Goal: Navigation & Orientation: Find specific page/section

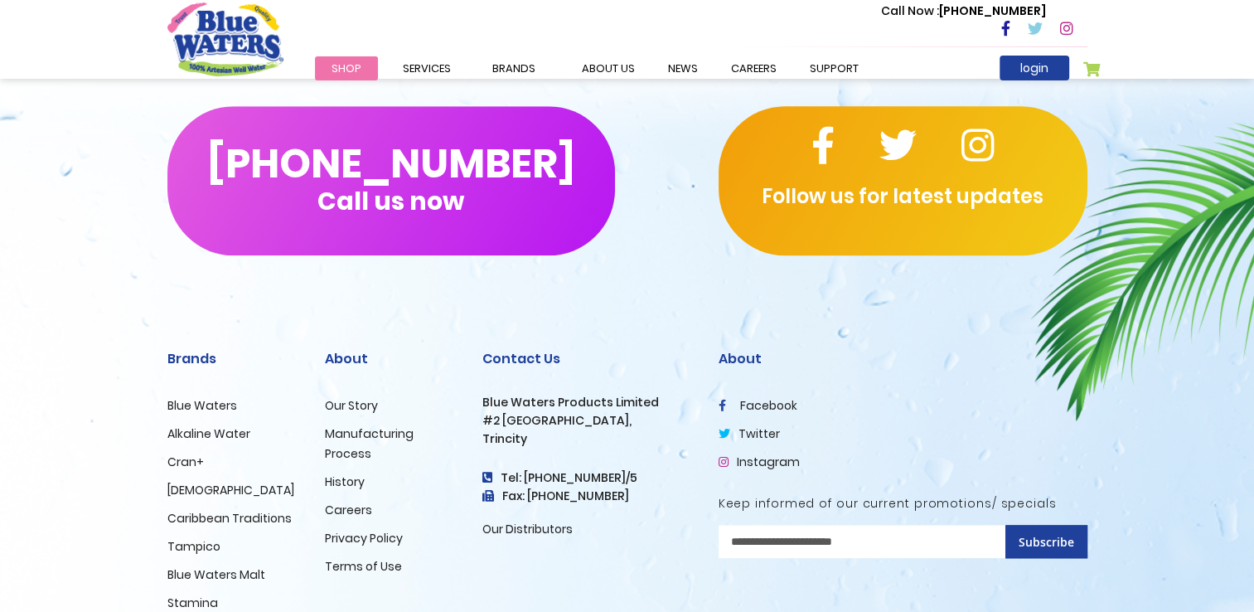
scroll to position [1601, 0]
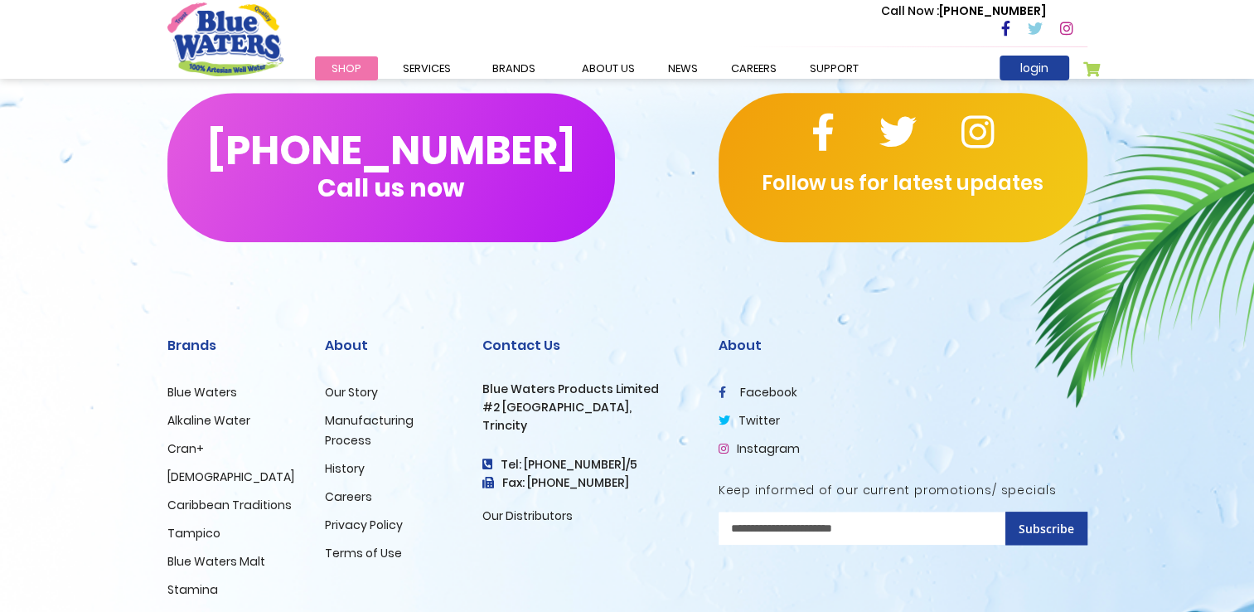
click at [352, 489] on link "Careers" at bounding box center [348, 496] width 47 height 17
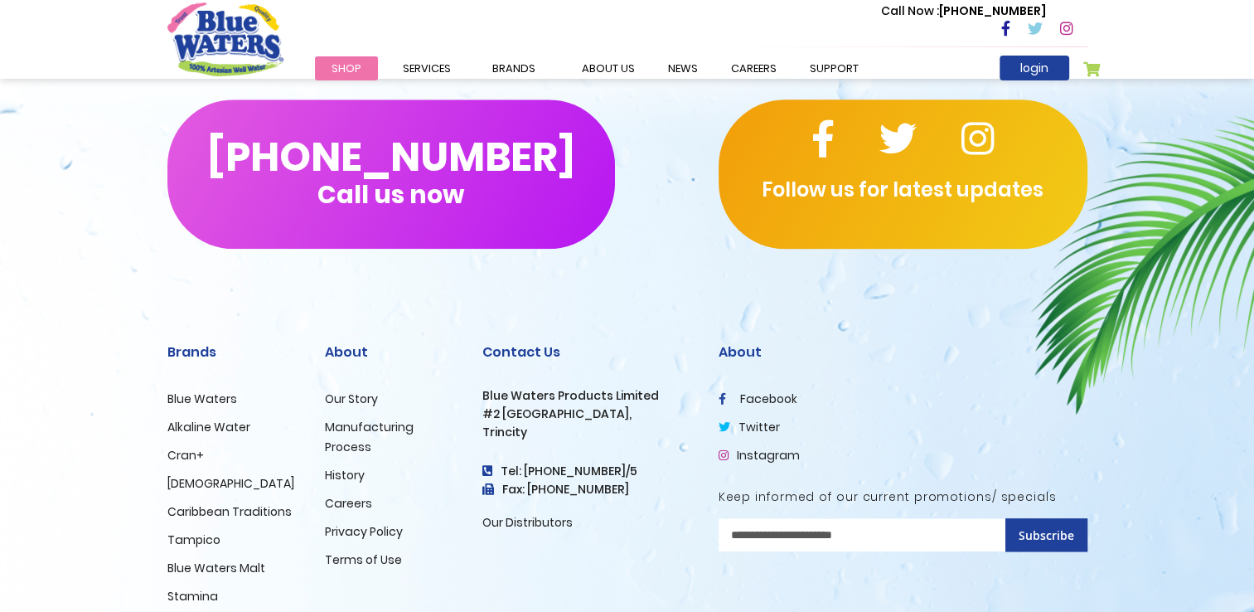
scroll to position [1626, 0]
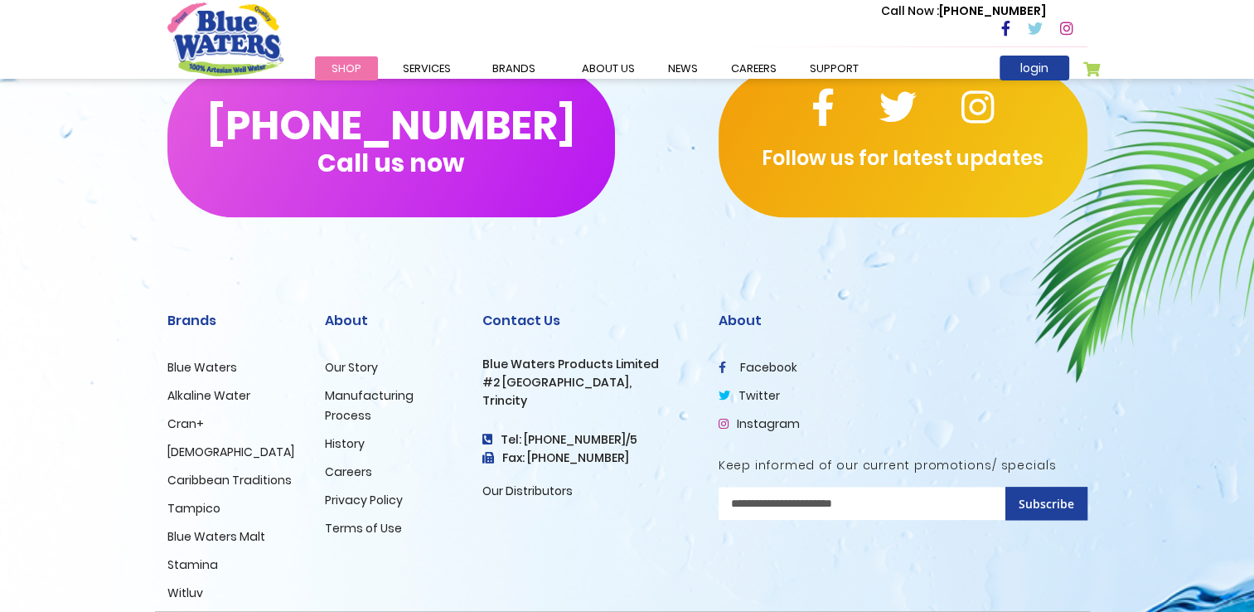
click at [349, 472] on link "Careers" at bounding box center [348, 471] width 47 height 17
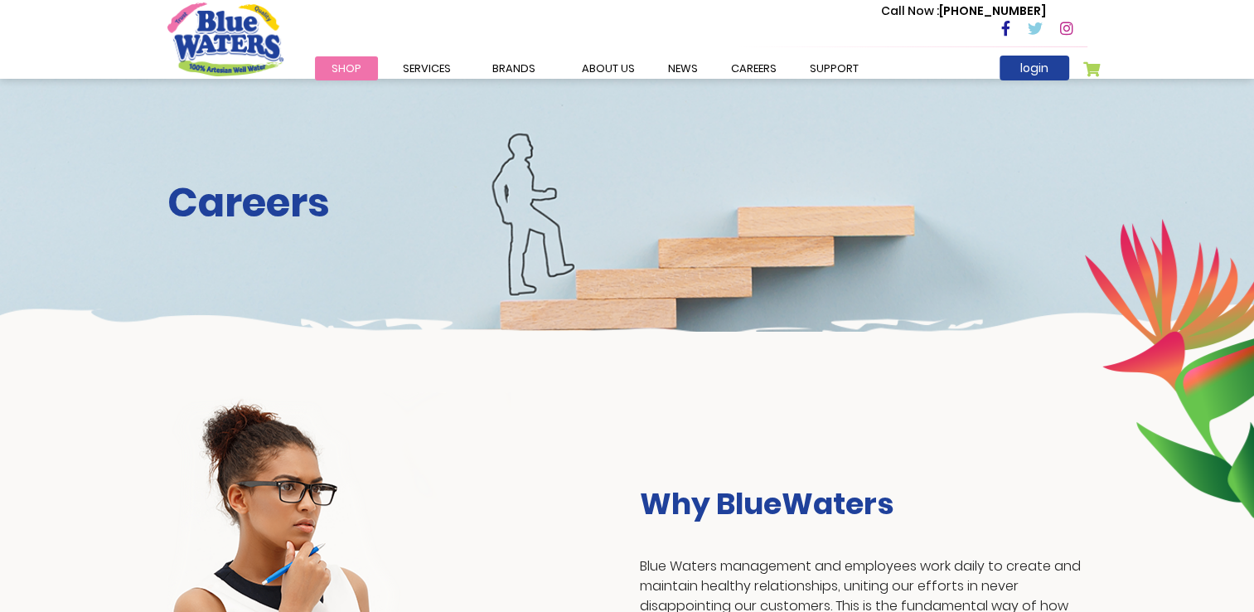
click at [785, 517] on h3 "Why BlueWaters" at bounding box center [863, 504] width 447 height 36
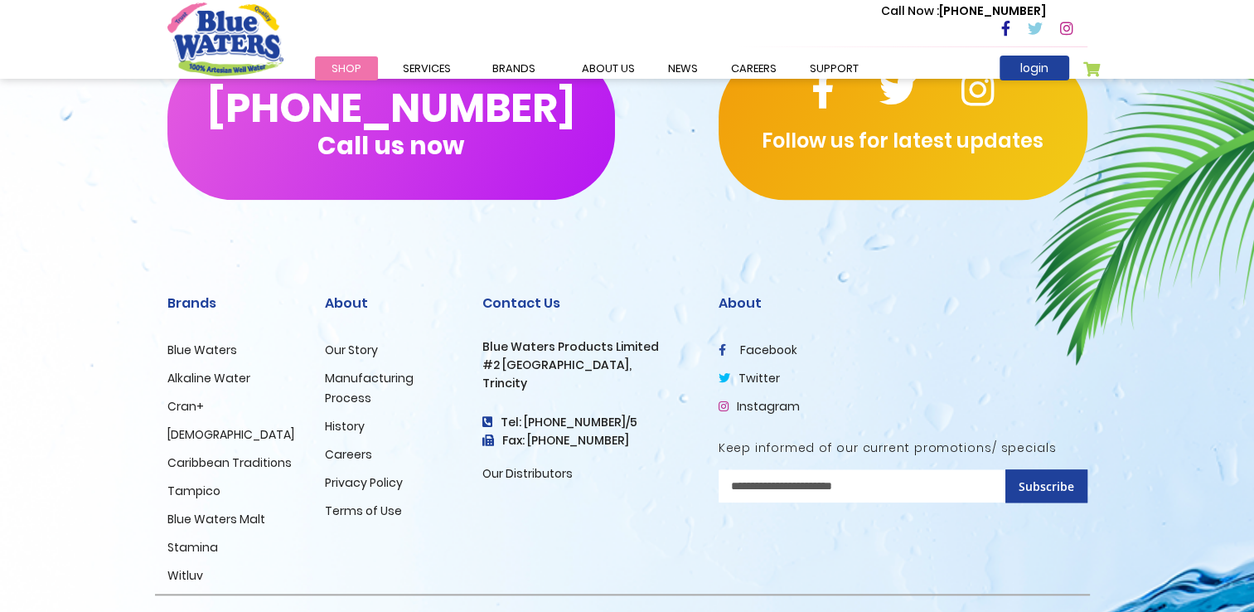
scroll to position [1683, 0]
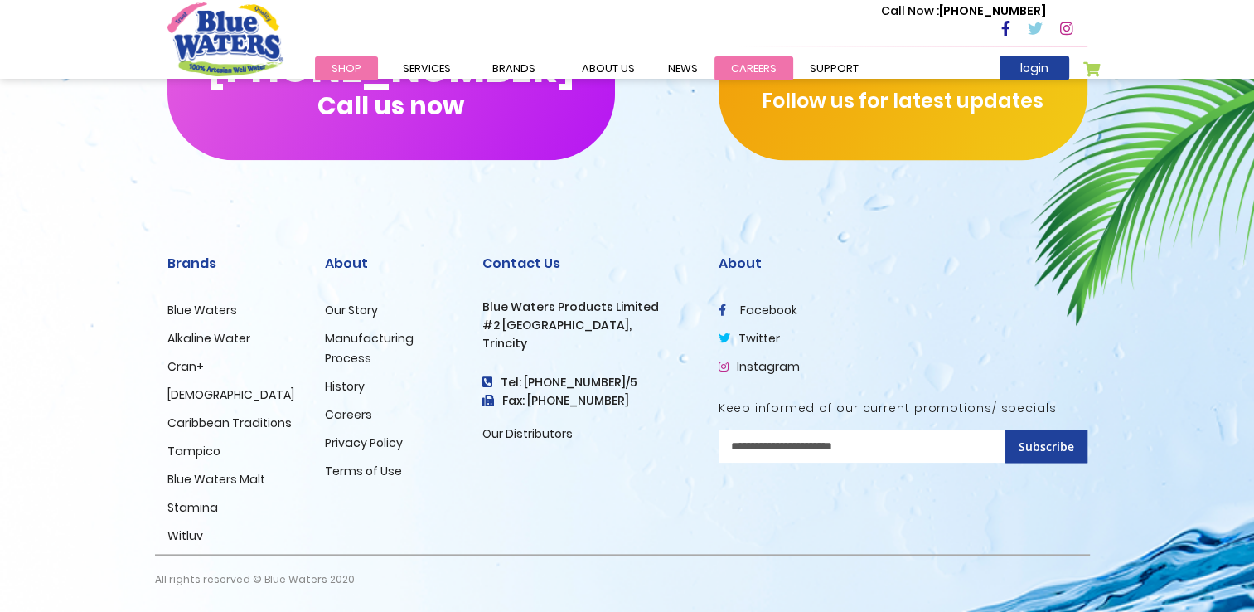
click at [746, 71] on link "careers" at bounding box center [753, 68] width 79 height 24
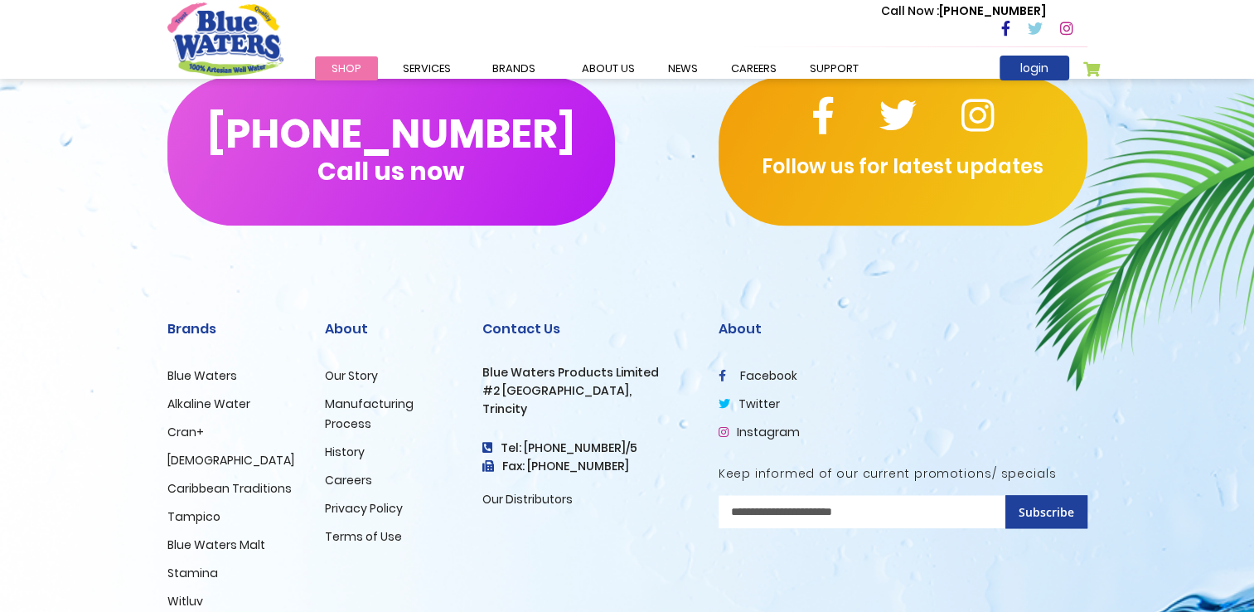
scroll to position [1683, 0]
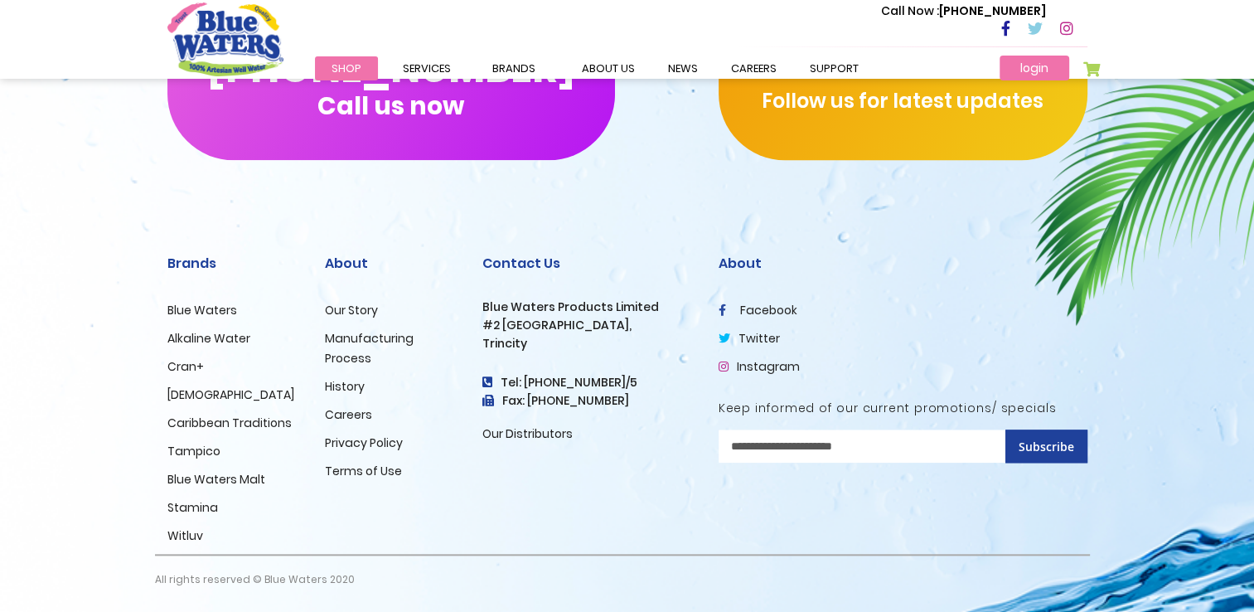
click at [1021, 63] on link "login" at bounding box center [1034, 68] width 70 height 25
